Goal: Task Accomplishment & Management: Manage account settings

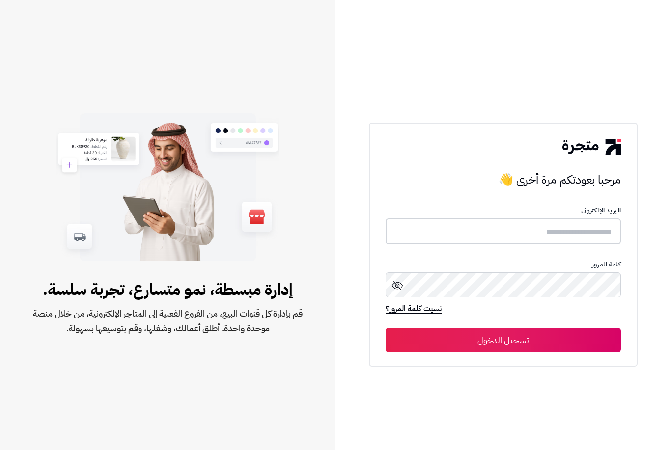
type input "**********"
click at [503, 352] on button "تسجيل الدخول" at bounding box center [502, 340] width 235 height 25
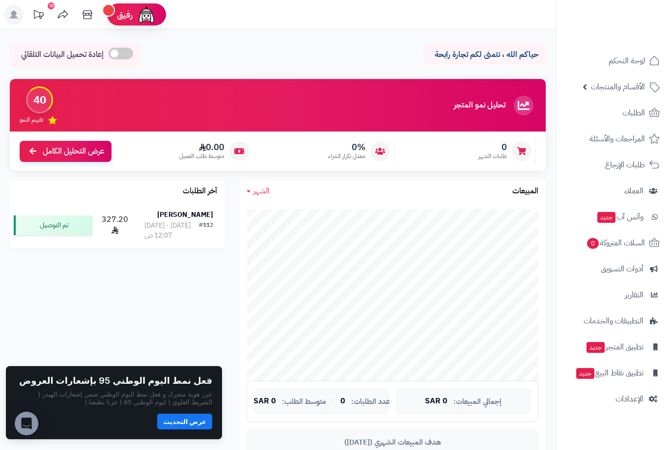
click at [625, 118] on span "الطلبات" at bounding box center [633, 113] width 23 height 14
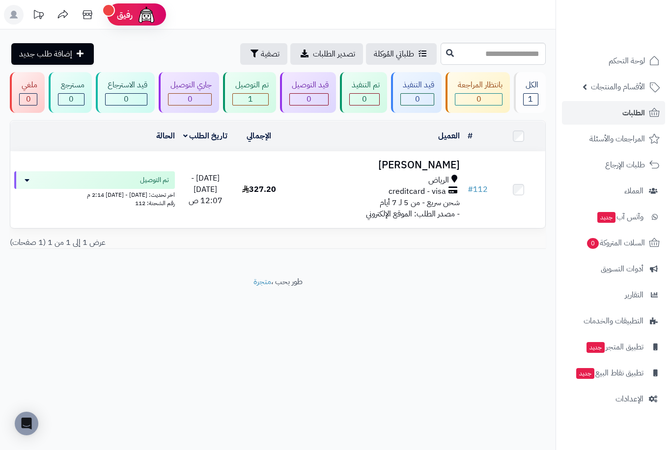
click at [613, 72] on link "لوحة التحكم" at bounding box center [613, 61] width 103 height 24
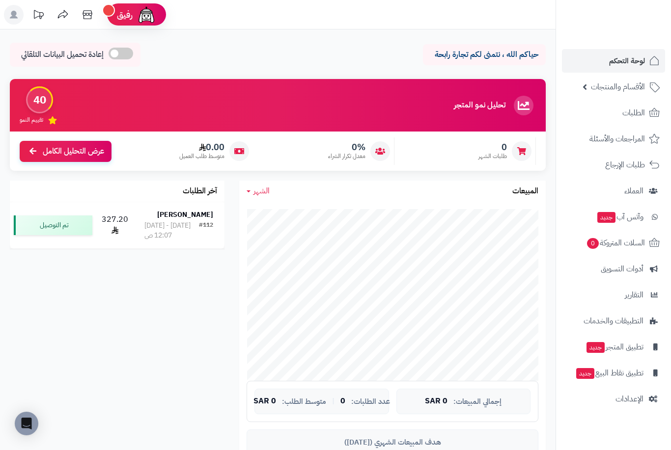
click at [592, 97] on link "الأقسام والمنتجات" at bounding box center [613, 87] width 103 height 24
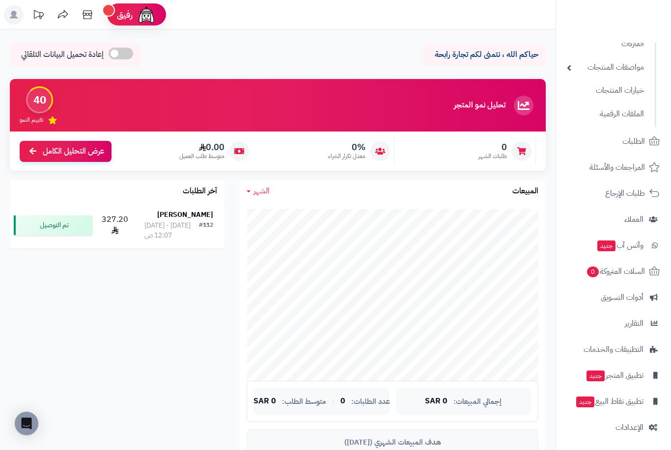
scroll to position [114, 0]
click at [633, 428] on span "الإعدادات" at bounding box center [629, 429] width 28 height 14
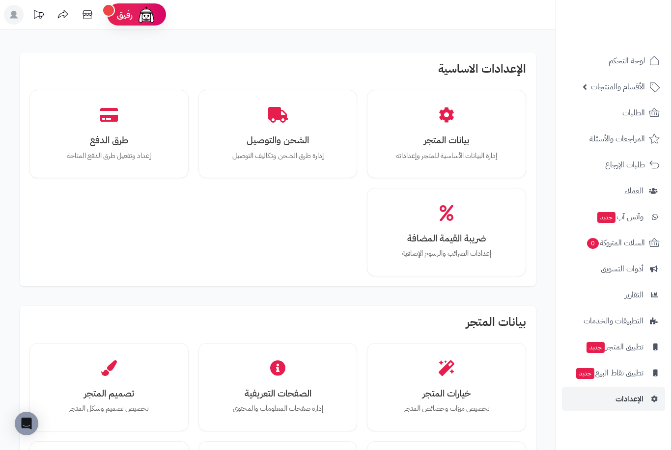
click at [464, 139] on h3 "بيانات المتجر" at bounding box center [446, 140] width 125 height 10
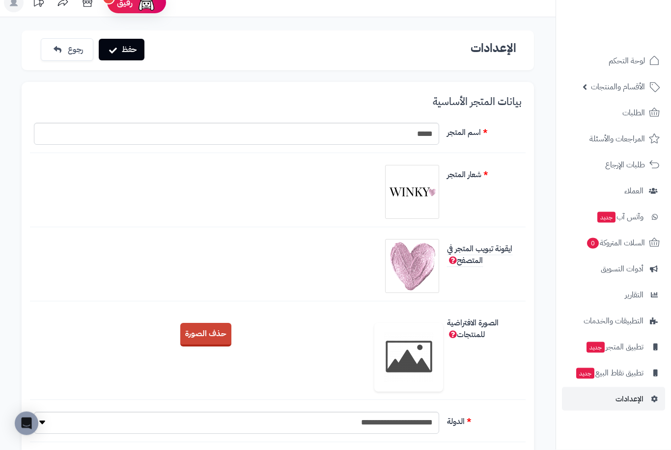
scroll to position [12, 0]
click at [72, 49] on span "رجوع" at bounding box center [75, 50] width 15 height 12
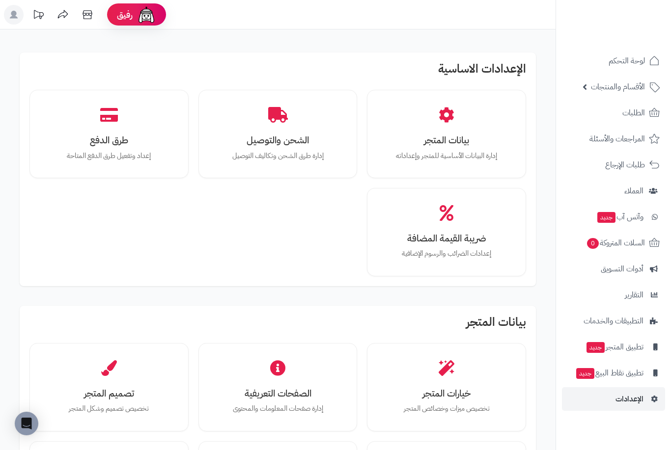
click at [442, 392] on h3 "خيارات المتجر" at bounding box center [446, 393] width 125 height 10
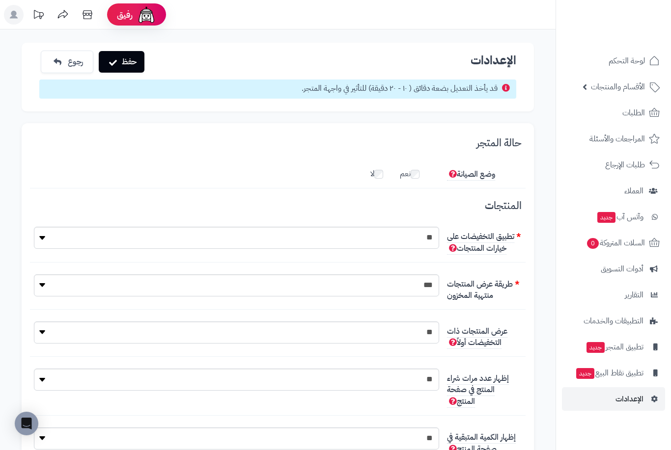
select select
click at [123, 65] on button "حفظ" at bounding box center [122, 62] width 46 height 22
